Goal: Check status: Check status

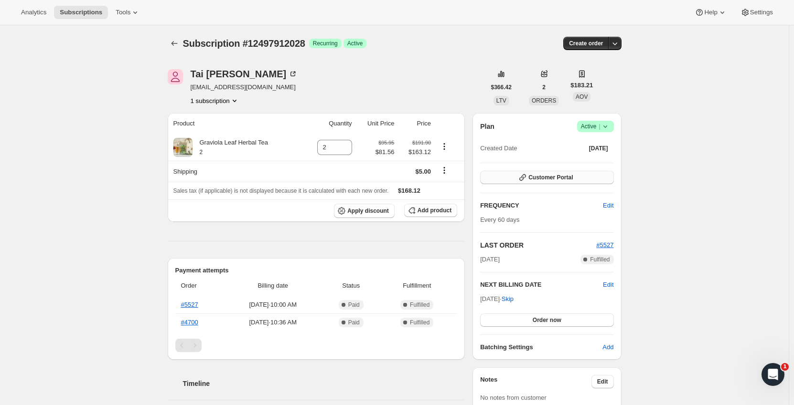
click at [572, 175] on span "Customer Portal" at bounding box center [550, 178] width 44 height 8
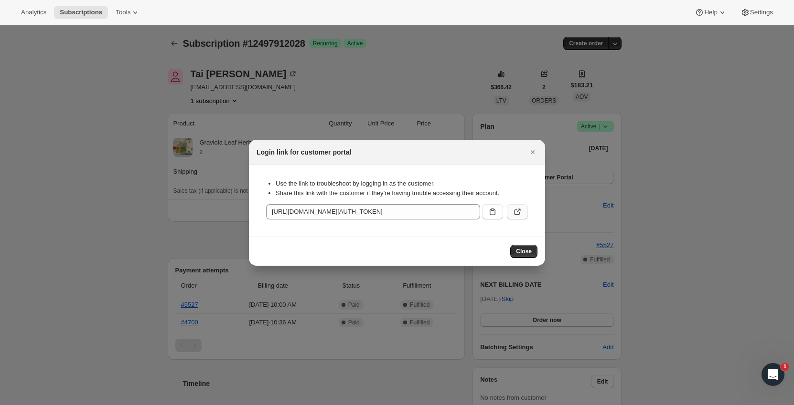
click at [517, 213] on icon ":rc0:" at bounding box center [517, 212] width 10 height 10
click at [527, 248] on span "Close" at bounding box center [524, 252] width 16 height 8
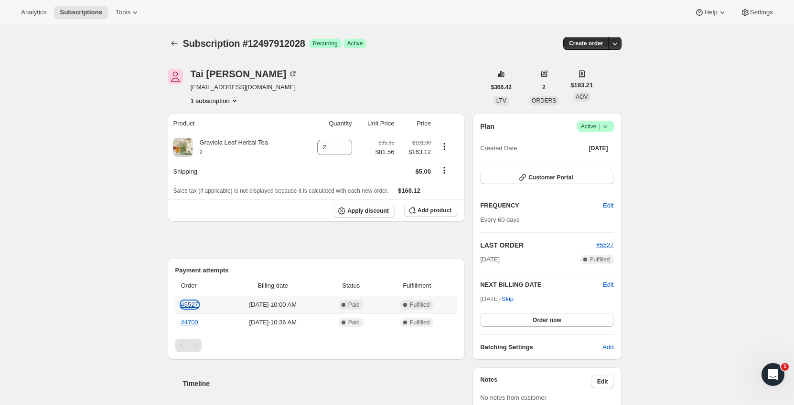
click at [189, 304] on link "#5527" at bounding box center [189, 304] width 17 height 7
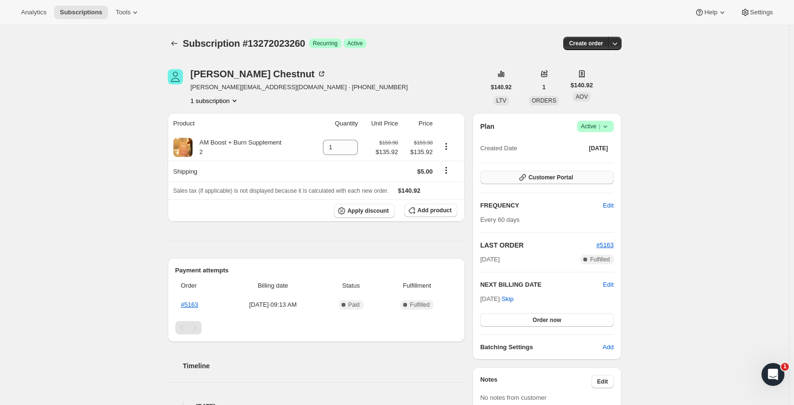
click at [575, 172] on button "Customer Portal" at bounding box center [546, 177] width 133 height 13
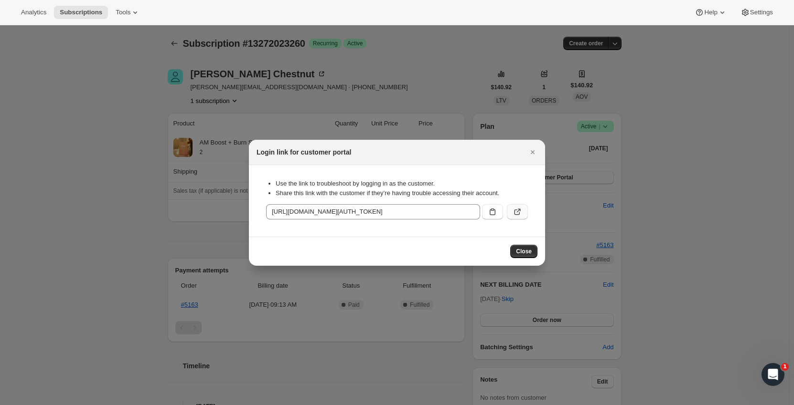
click at [517, 210] on icon ":rc0:" at bounding box center [517, 212] width 10 height 10
